Goal: Task Accomplishment & Management: Complete application form

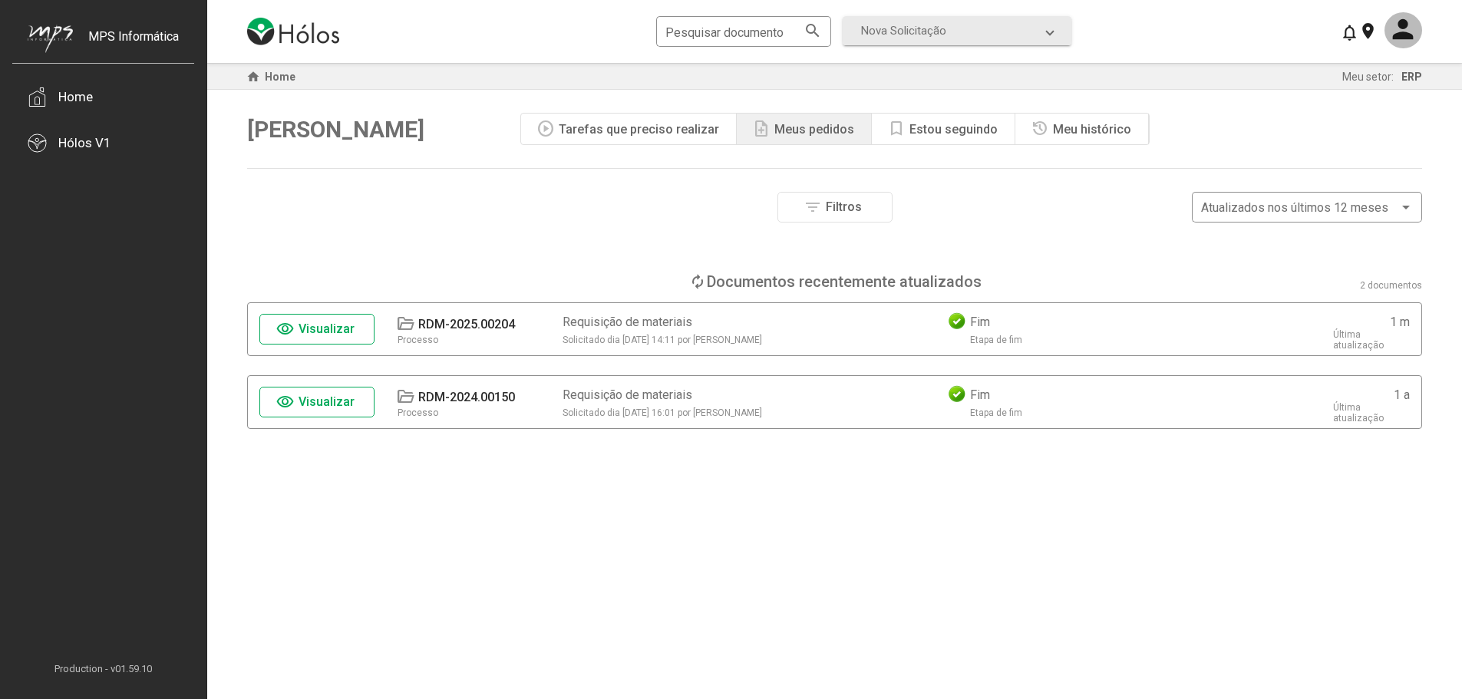
click at [639, 134] on div "Tarefas que preciso realizar" at bounding box center [639, 129] width 160 height 15
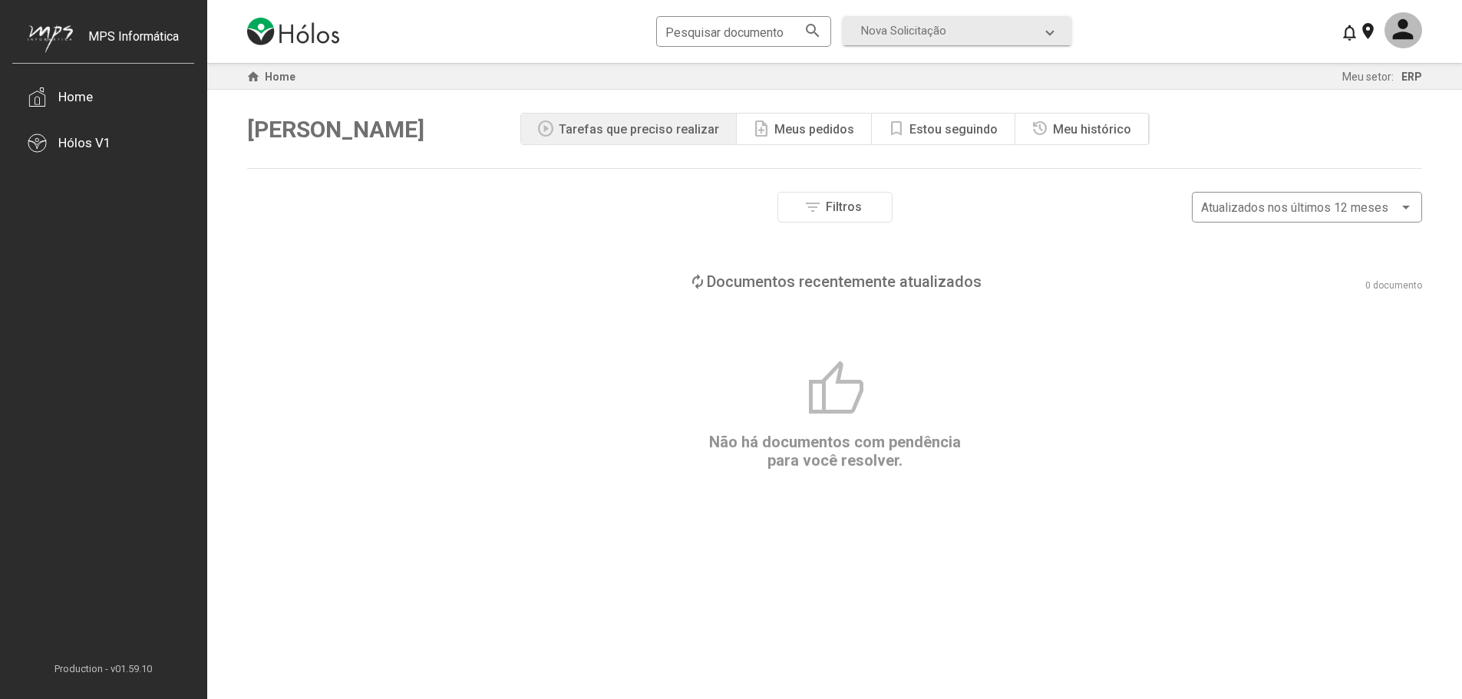
click at [803, 124] on div "Meus pedidos" at bounding box center [815, 129] width 80 height 15
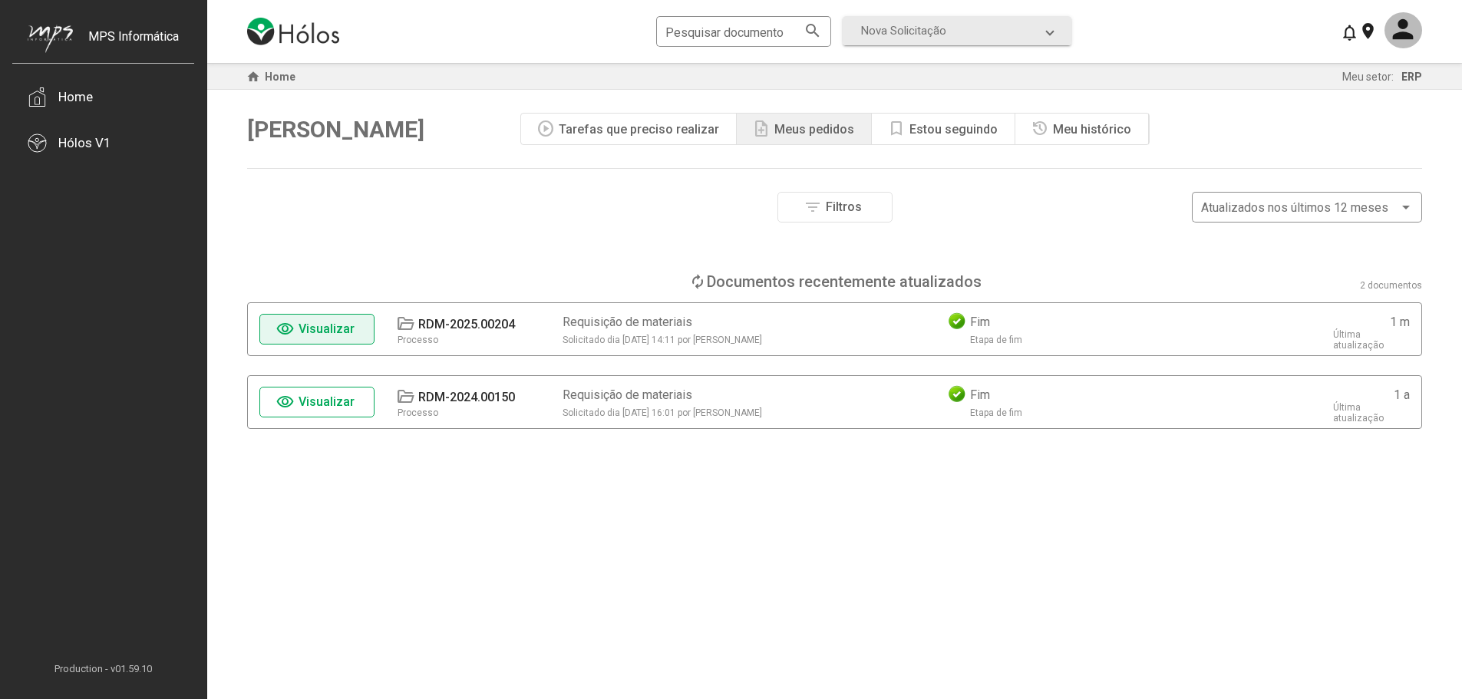
click at [339, 333] on span "Visualizar" at bounding box center [327, 329] width 56 height 15
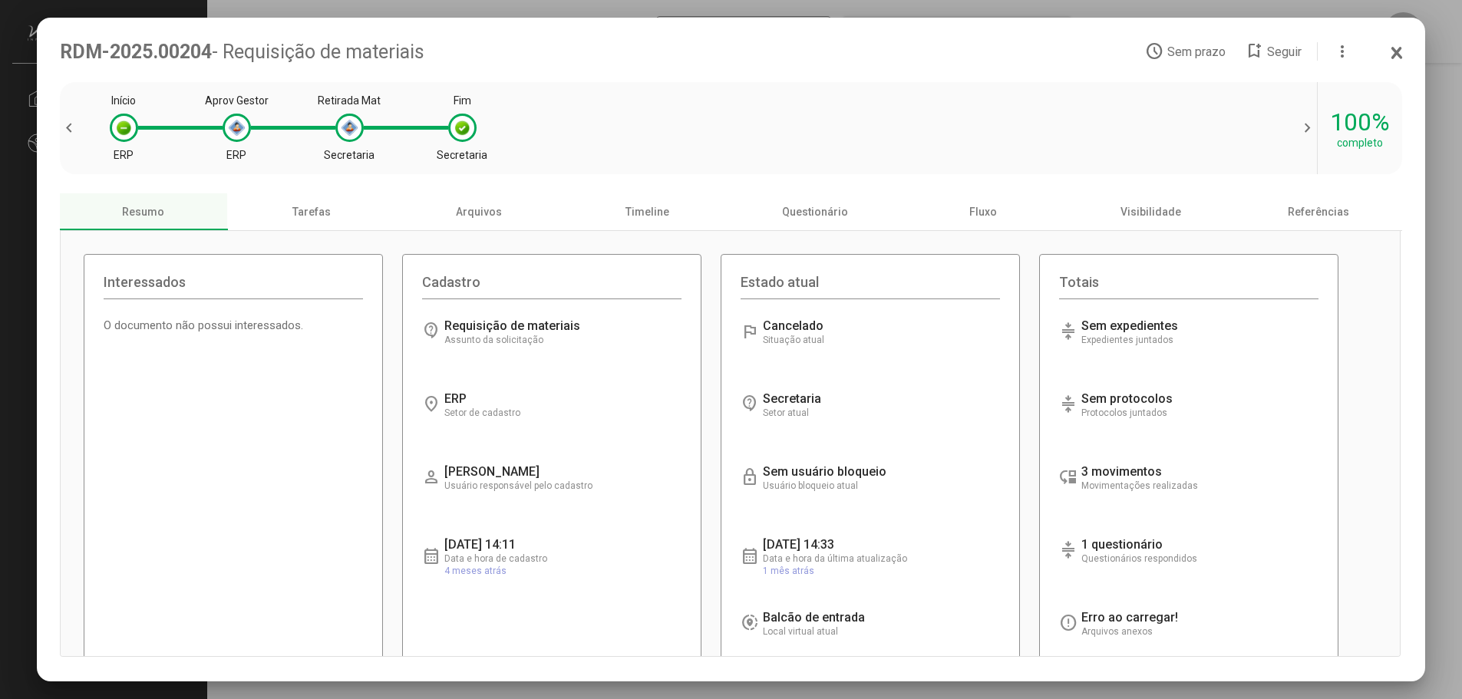
click at [1300, 126] on span "chevron_right" at bounding box center [1305, 128] width 23 height 18
click at [76, 134] on span "chevron_left" at bounding box center [71, 128] width 23 height 18
click at [1394, 49] on icon at bounding box center [1397, 53] width 8 height 10
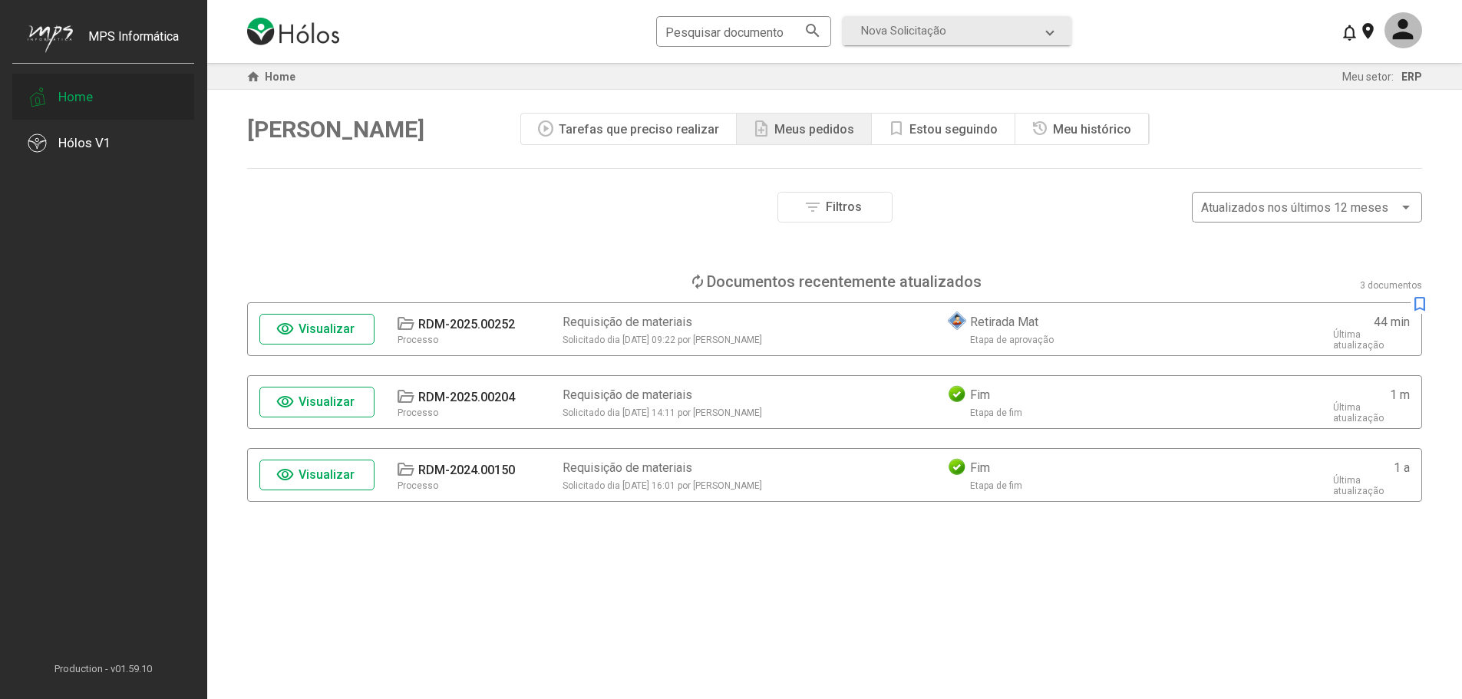
click at [71, 104] on div "Home" at bounding box center [75, 96] width 35 height 15
click at [897, 31] on span "Nova Solicitação" at bounding box center [903, 31] width 85 height 14
click at [931, 124] on div "Requisição de materiais" at bounding box center [957, 128] width 192 height 15
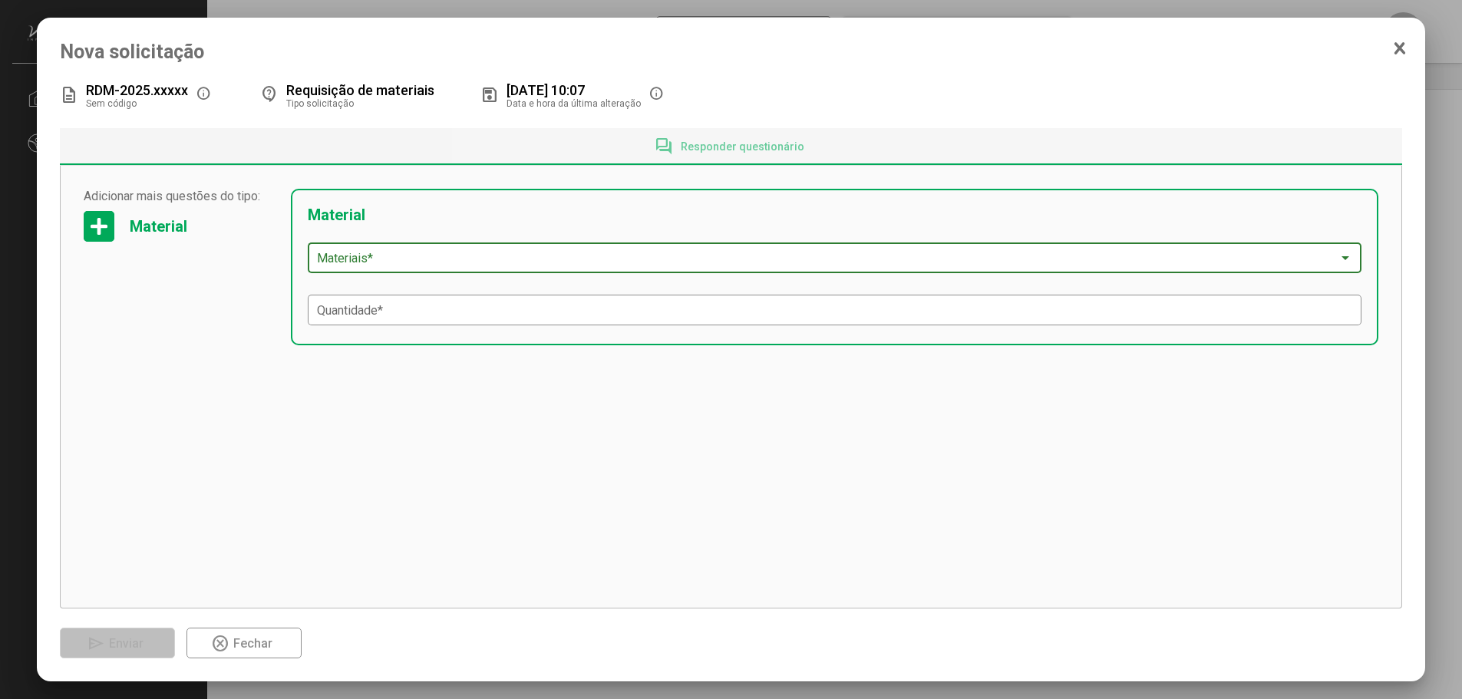
click at [391, 253] on span at bounding box center [828, 259] width 1023 height 14
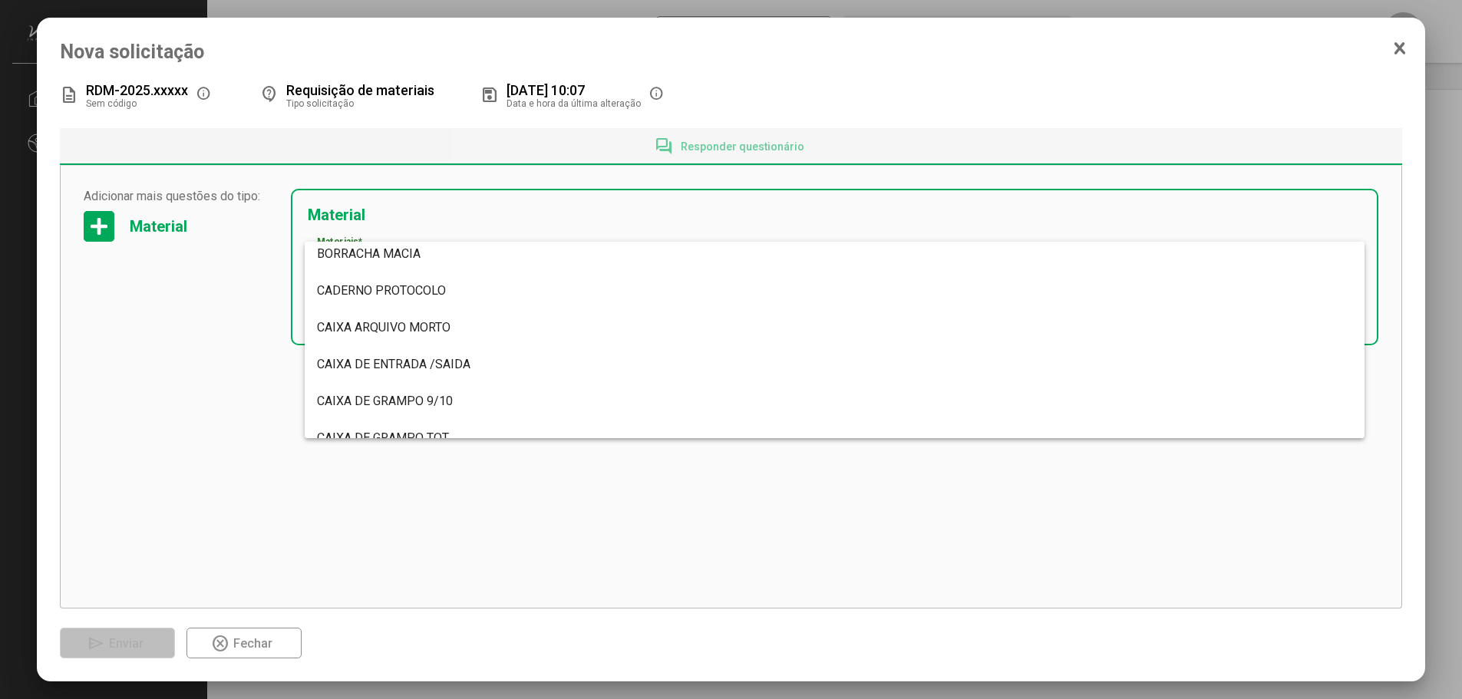
scroll to position [230, 0]
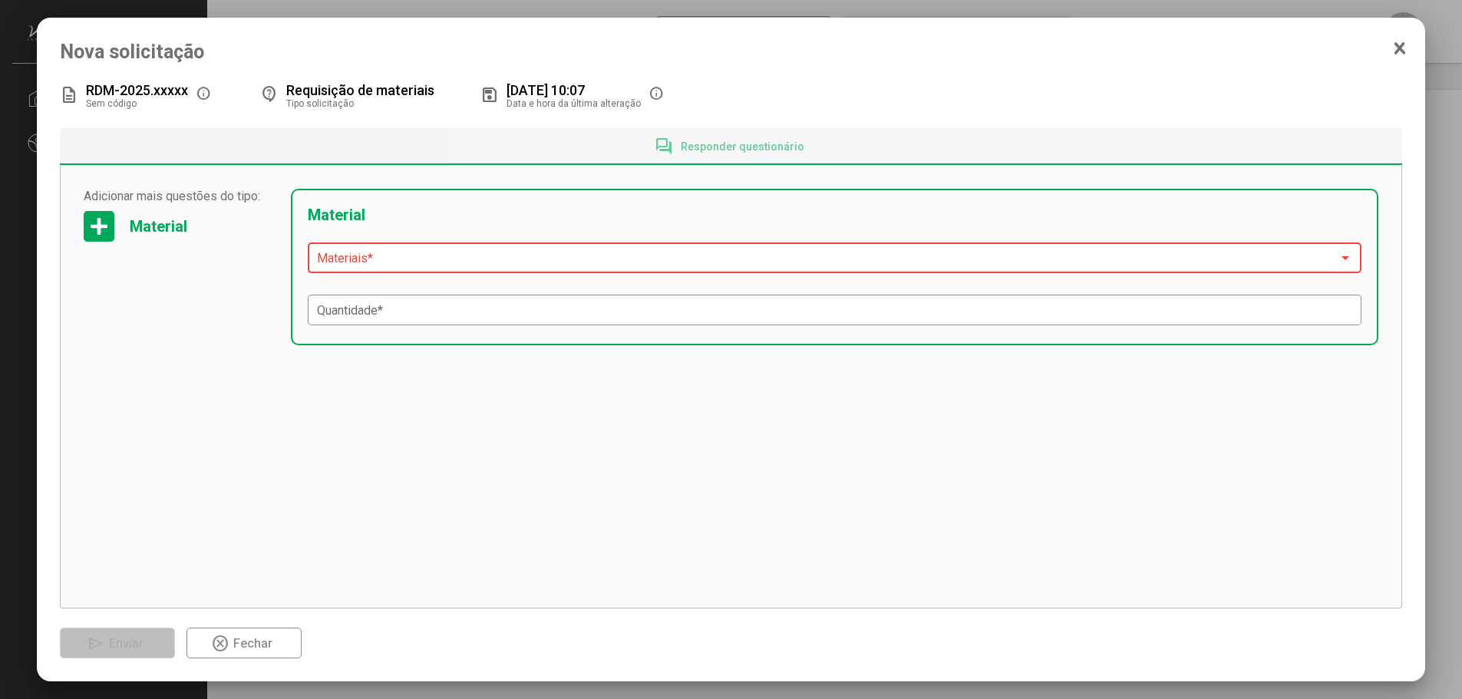
click at [1396, 47] on icon at bounding box center [1400, 48] width 12 height 15
